Goal: Task Accomplishment & Management: Manage account settings

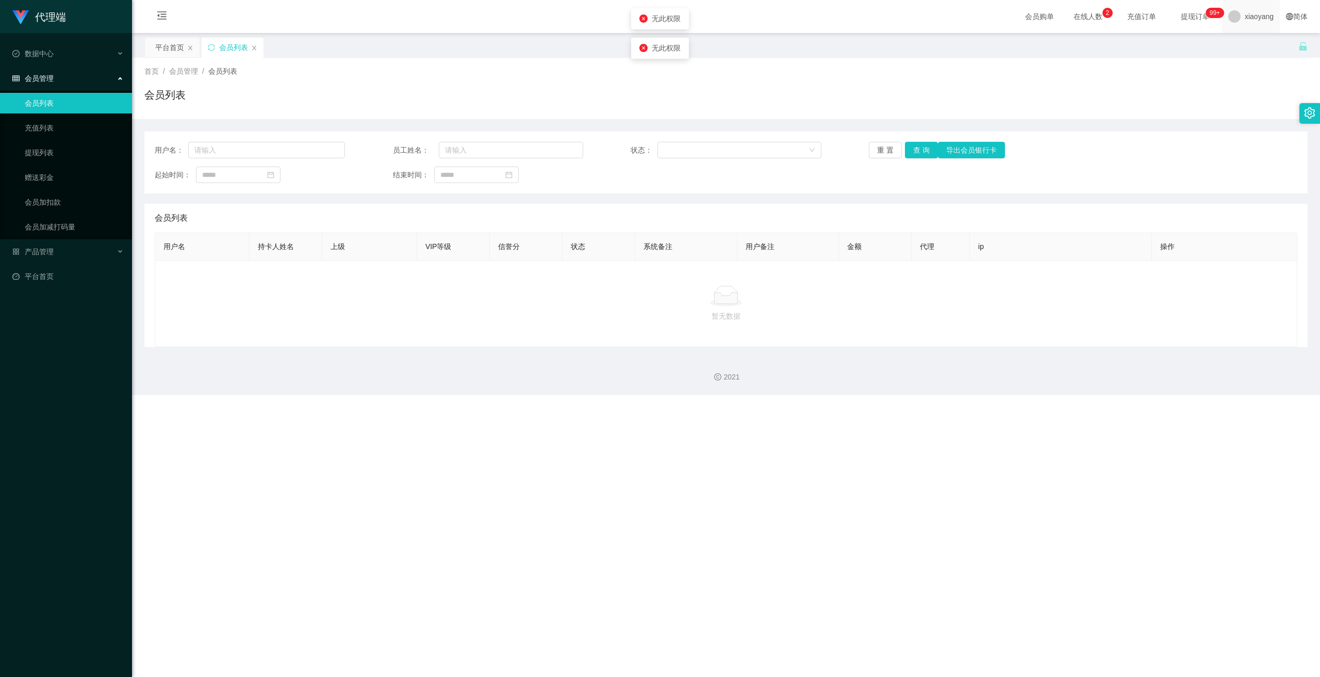
click at [1257, 17] on span "xiaoyang" at bounding box center [1259, 16] width 29 height 33
click at [1254, 46] on span "退出登录" at bounding box center [1245, 45] width 29 height 8
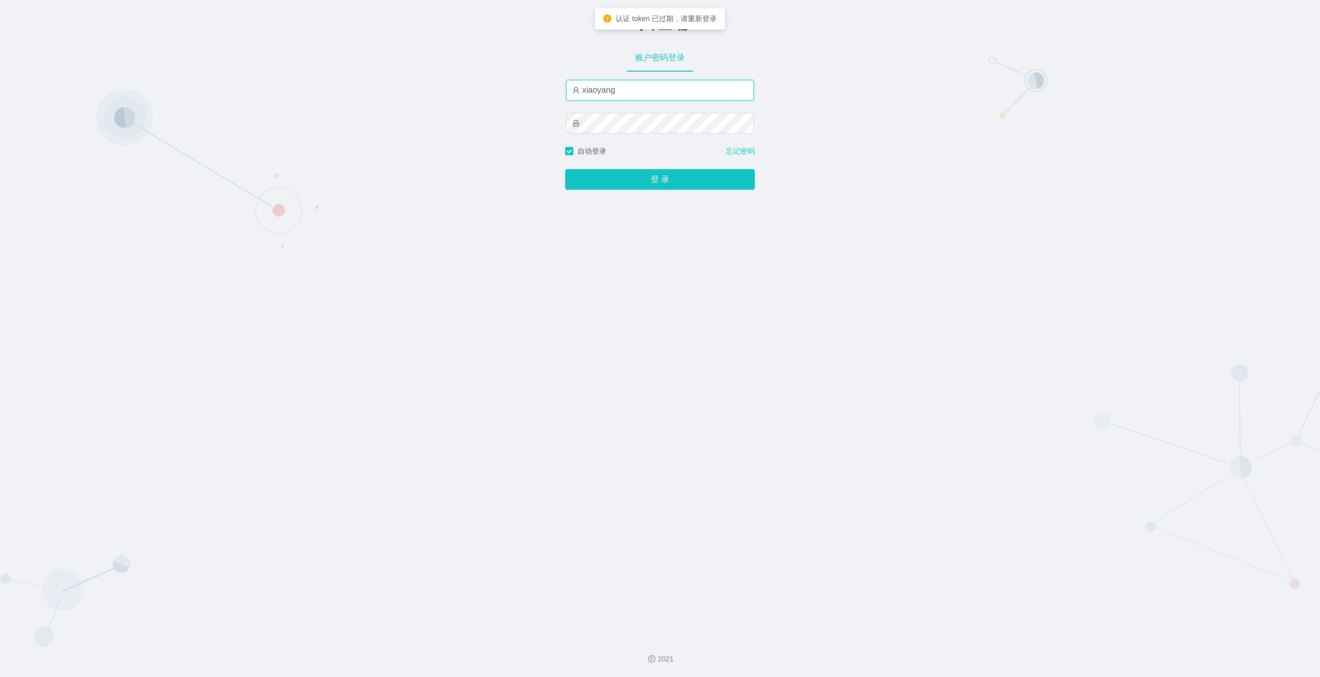
click at [611, 96] on input "xiaoyang" at bounding box center [660, 90] width 188 height 21
click at [612, 96] on input "xiaoyang" at bounding box center [660, 90] width 188 height 21
type input "laosan"
click at [565, 169] on button "登 录" at bounding box center [660, 179] width 190 height 21
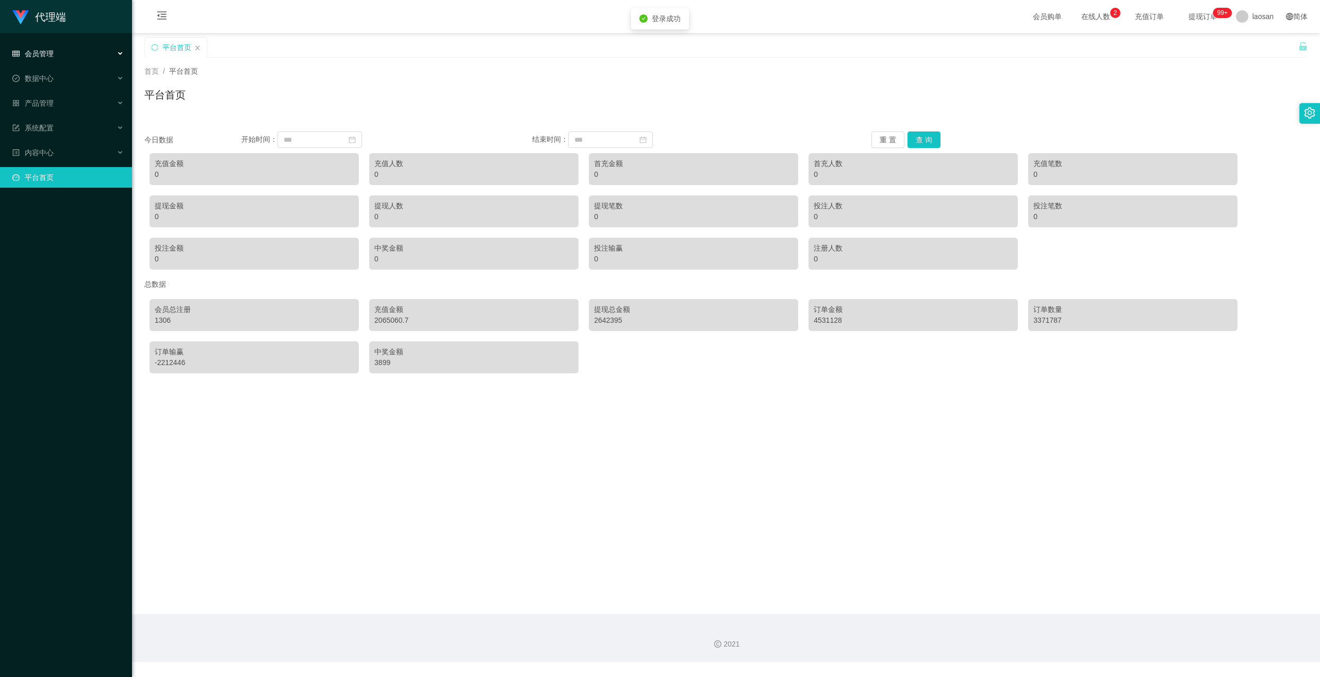
click at [51, 55] on span "会员管理" at bounding box center [32, 54] width 41 height 8
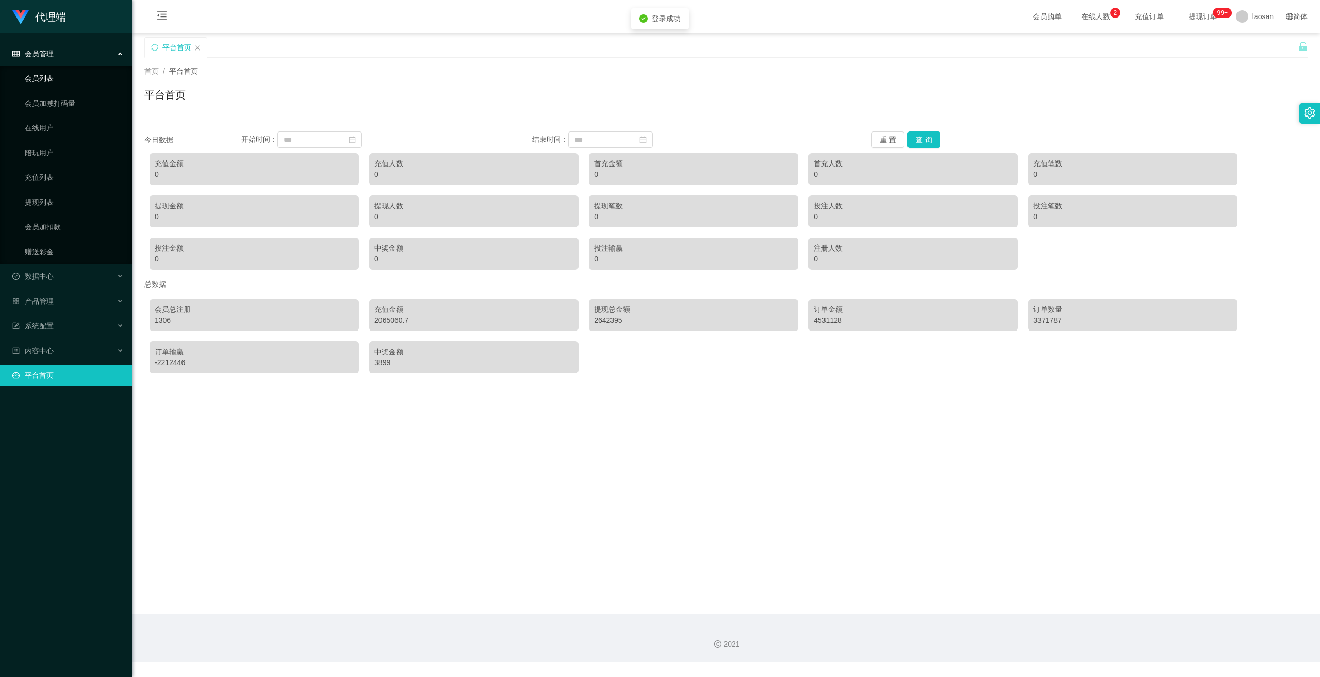
click at [48, 77] on link "会员列表" at bounding box center [74, 78] width 99 height 21
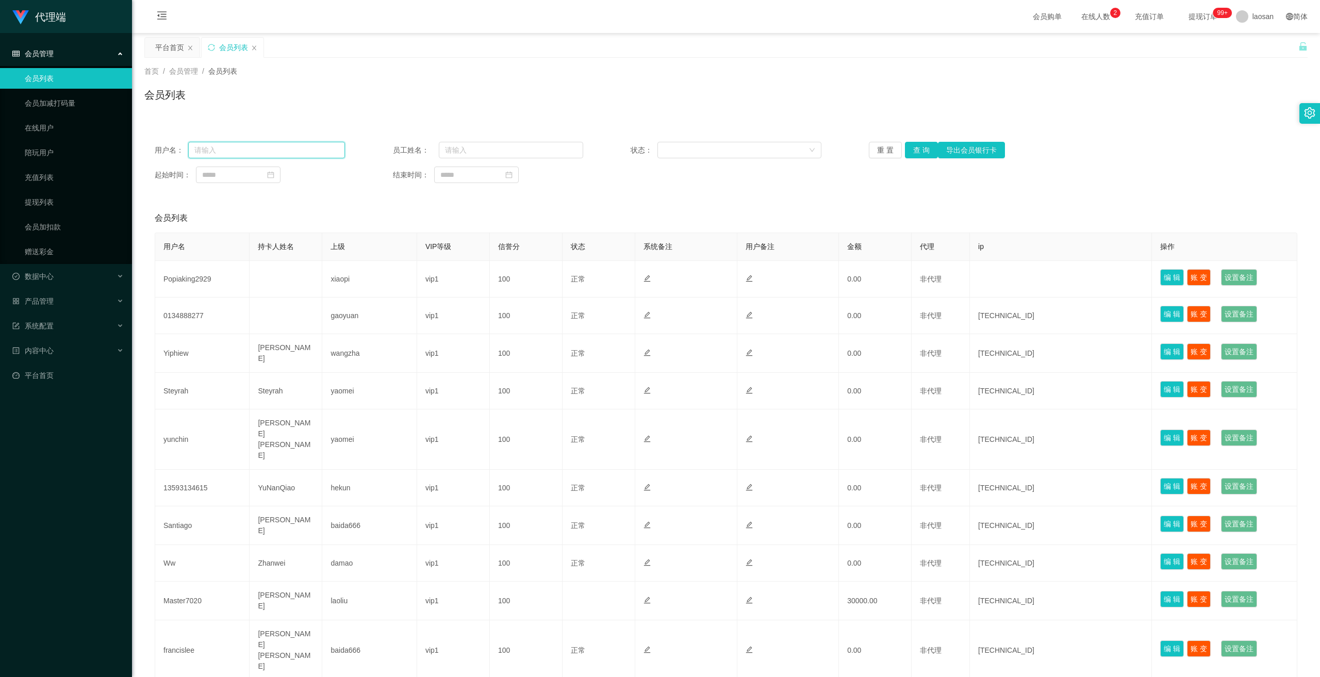
click at [317, 153] on input "text" at bounding box center [266, 150] width 157 height 17
paste input "zhxeng95"
type input "zhxeng95"
click at [882, 149] on button "重 置" at bounding box center [885, 150] width 33 height 17
drag, startPoint x: 308, startPoint y: 154, endPoint x: 337, endPoint y: 155, distance: 29.4
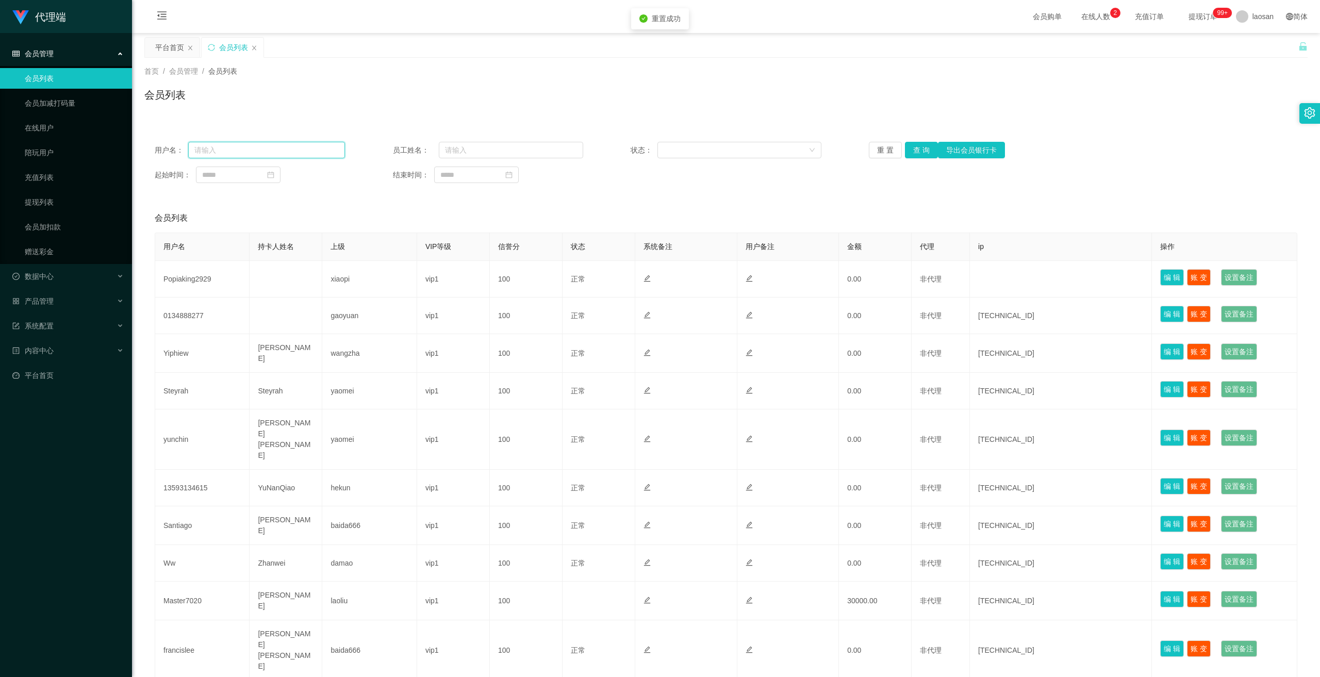
click at [308, 154] on input "text" at bounding box center [266, 150] width 157 height 17
paste input "zhxeng95"
type input "zhxeng95"
click at [909, 152] on button "查 询" at bounding box center [921, 150] width 33 height 17
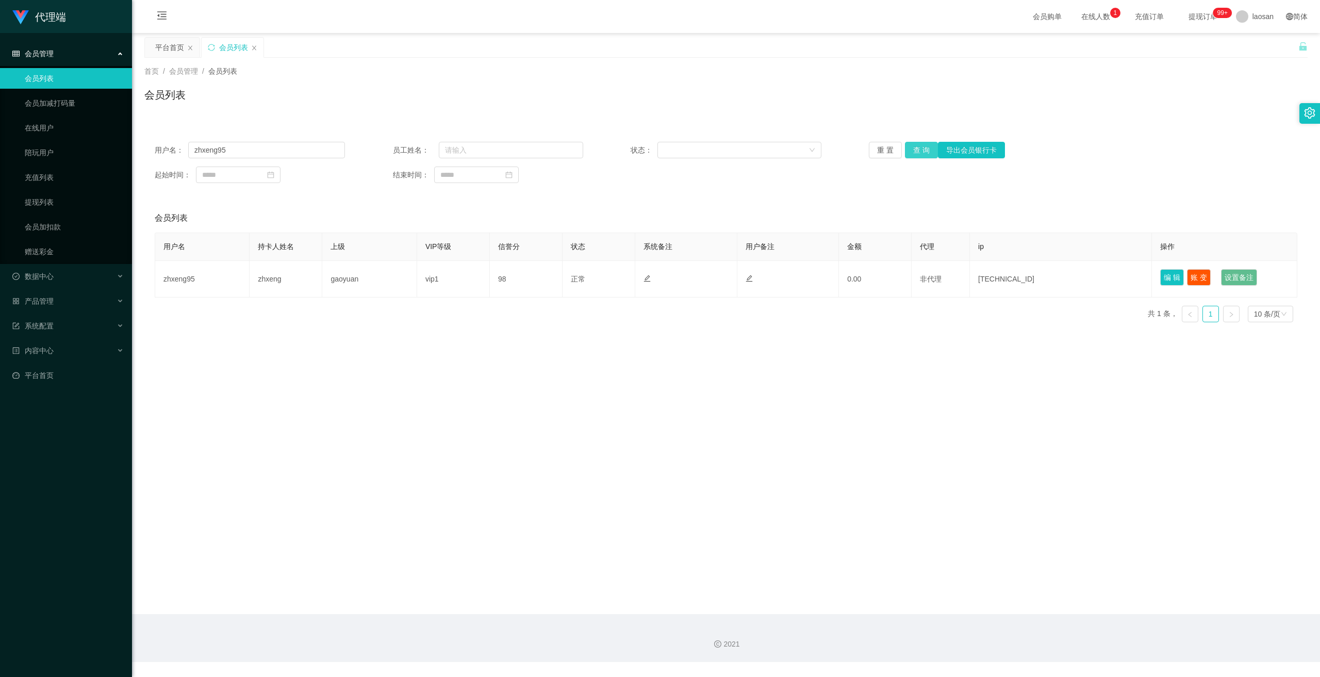
click at [917, 148] on button "查 询" at bounding box center [921, 150] width 33 height 17
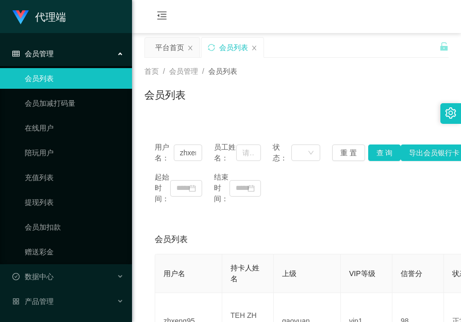
click at [373, 80] on div "首页 / 会员管理 / 会员列表 / 会员列表" at bounding box center [296, 88] width 304 height 45
